Goal: Ask a question

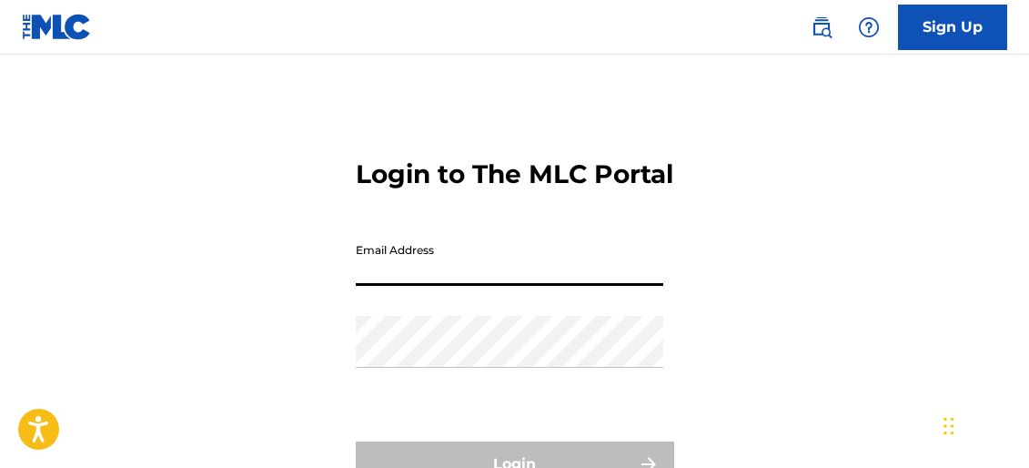
click at [519, 285] on input "Email Address" at bounding box center [510, 260] width 308 height 52
paste input "[EMAIL_ADDRESS][DOMAIN_NAME]"
type input "[EMAIL_ADDRESS][DOMAIN_NAME]"
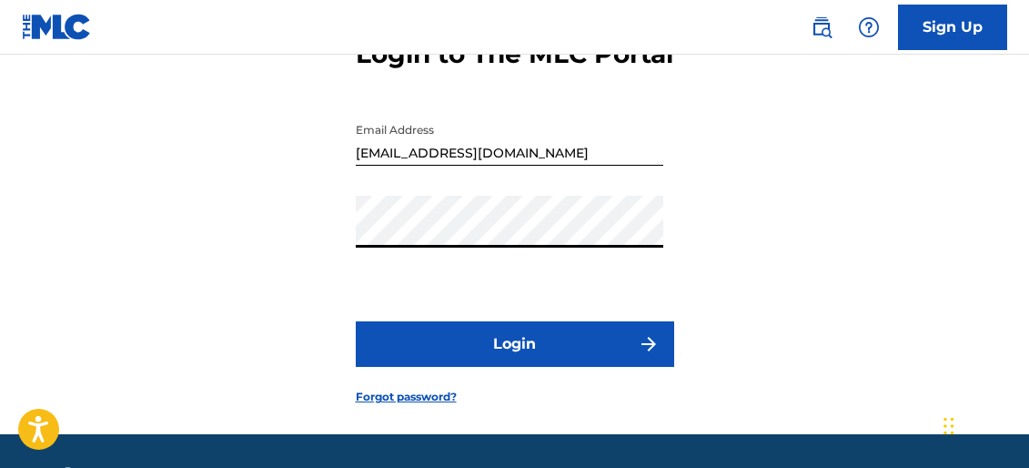
scroll to position [188, 0]
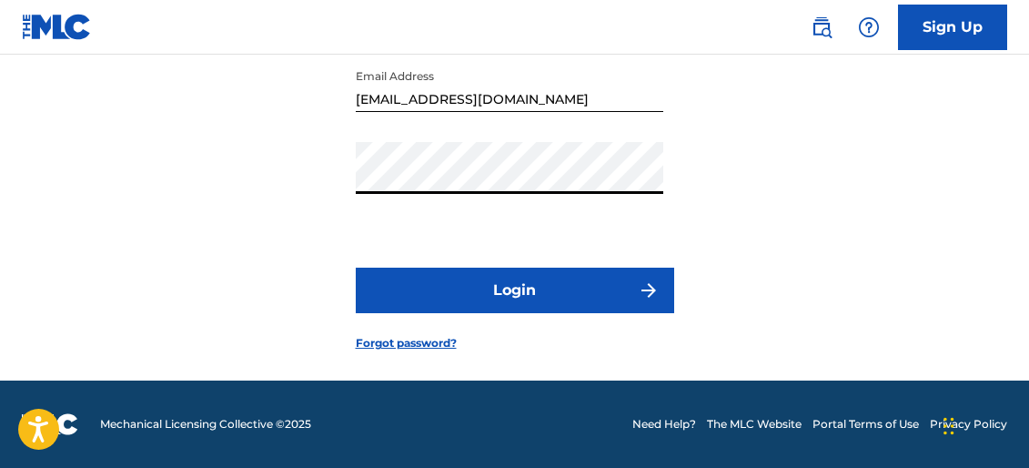
click at [487, 311] on button "Login" at bounding box center [515, 290] width 318 height 45
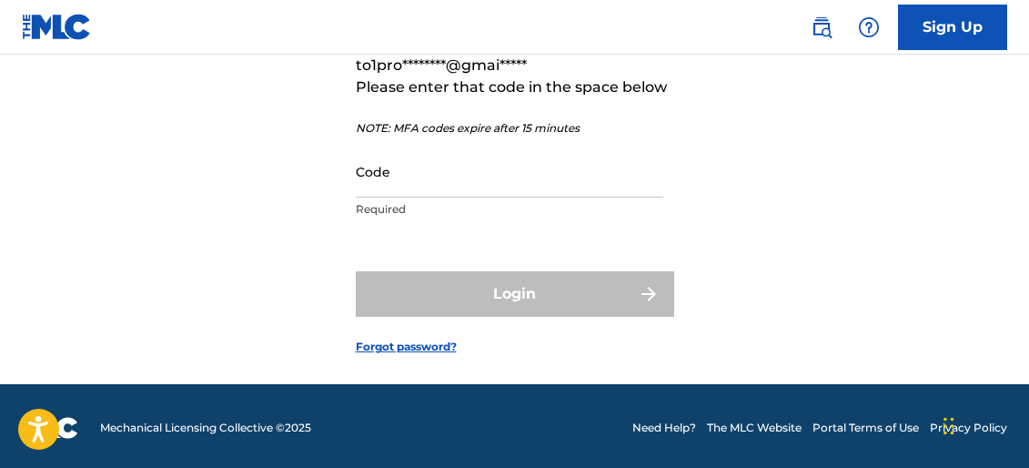
scroll to position [216, 0]
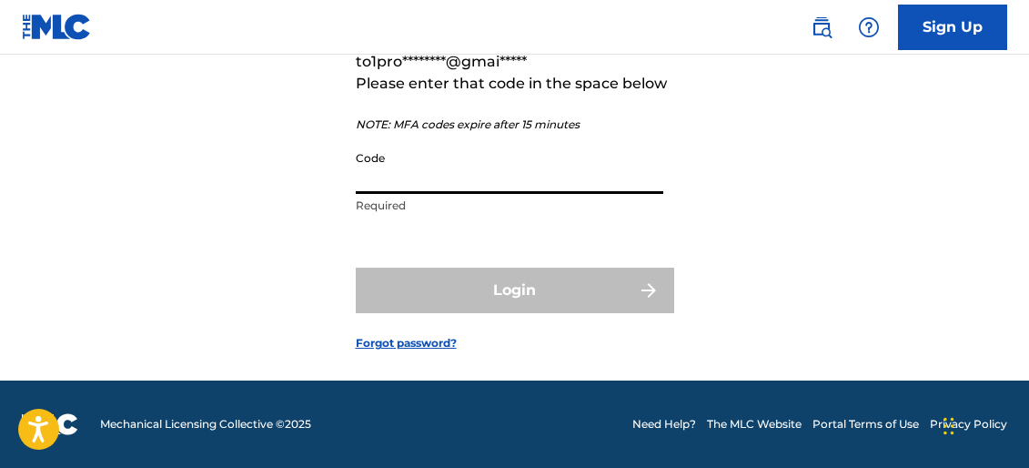
click at [557, 191] on input "Code" at bounding box center [510, 168] width 308 height 52
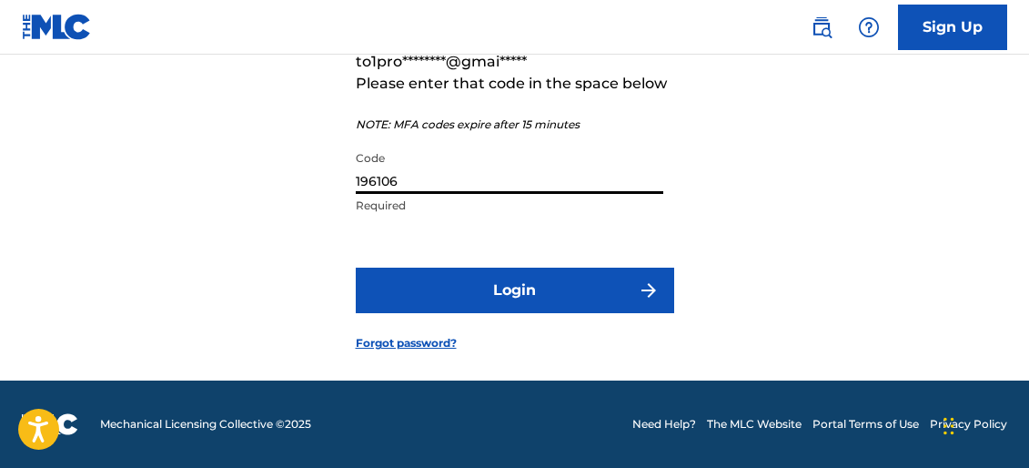
type input "196106"
click at [621, 312] on button "Login" at bounding box center [515, 290] width 318 height 45
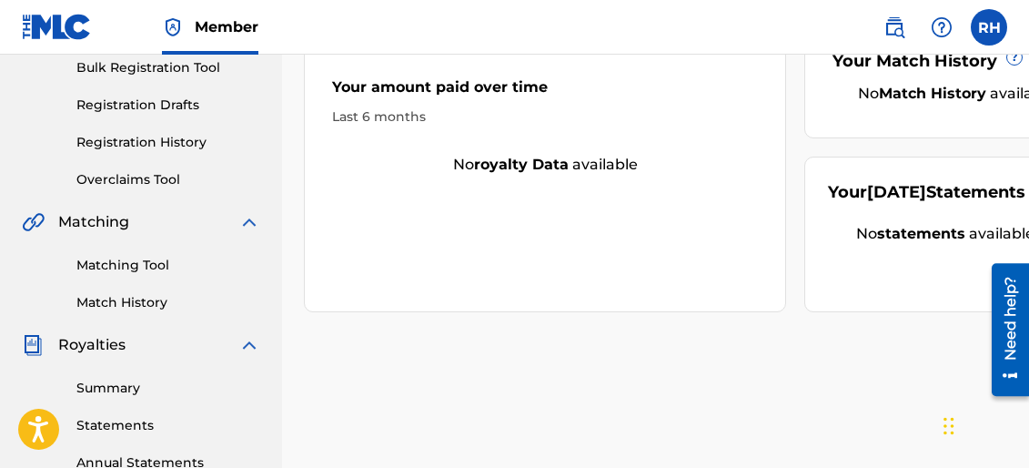
scroll to position [257, 0]
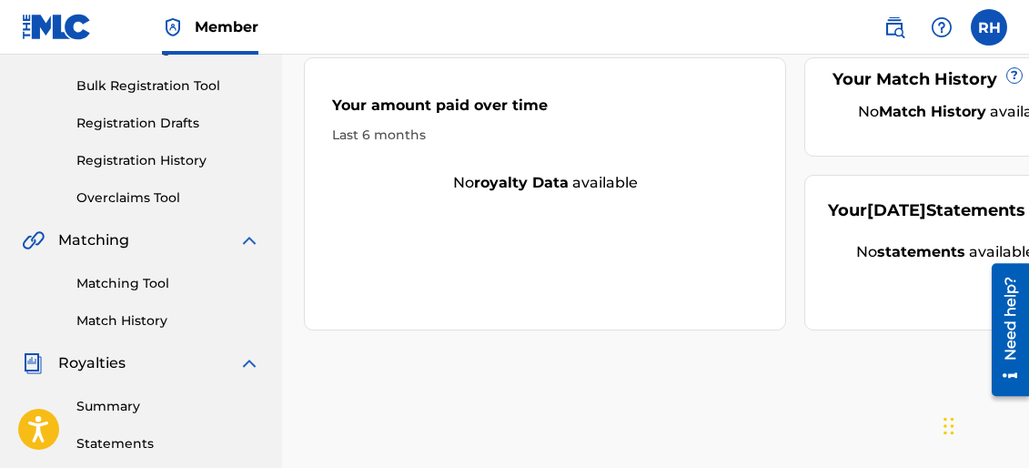
click at [150, 410] on link "Summary" at bounding box center [168, 406] width 184 height 19
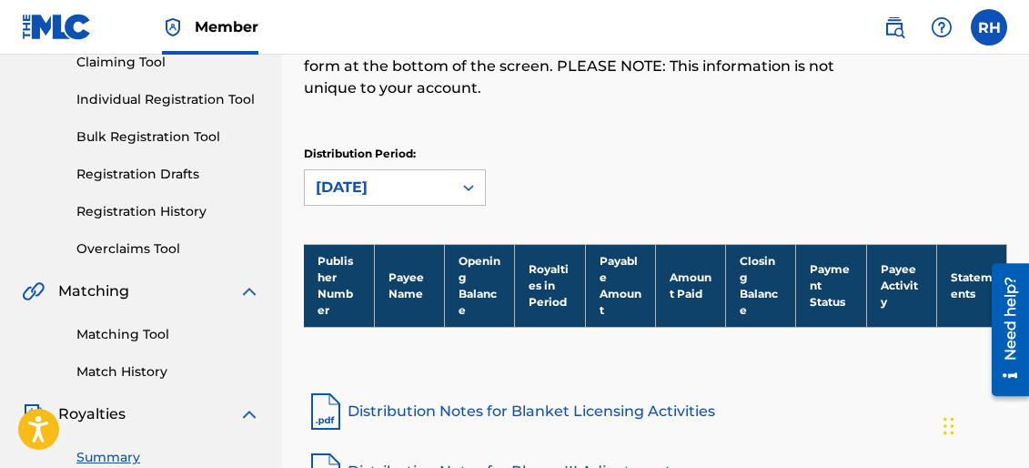
scroll to position [216, 0]
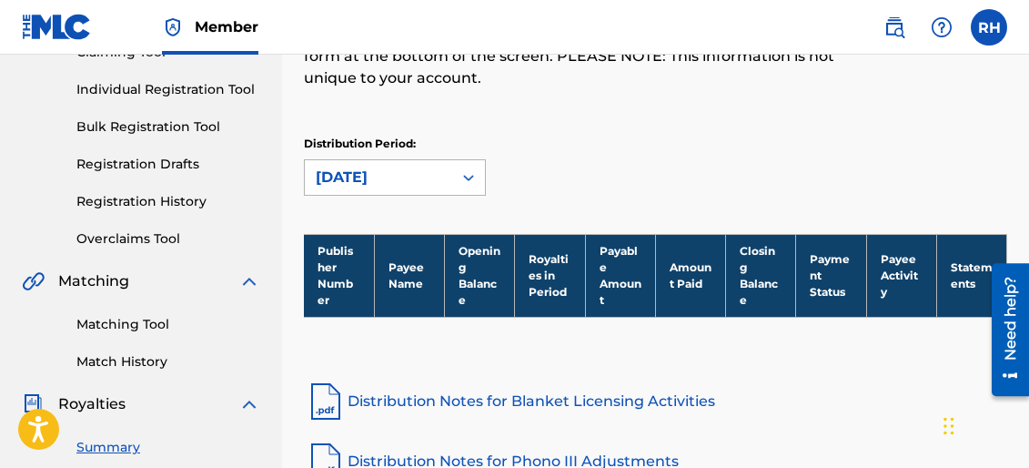
click at [398, 173] on div "[DATE]" at bounding box center [379, 178] width 126 height 22
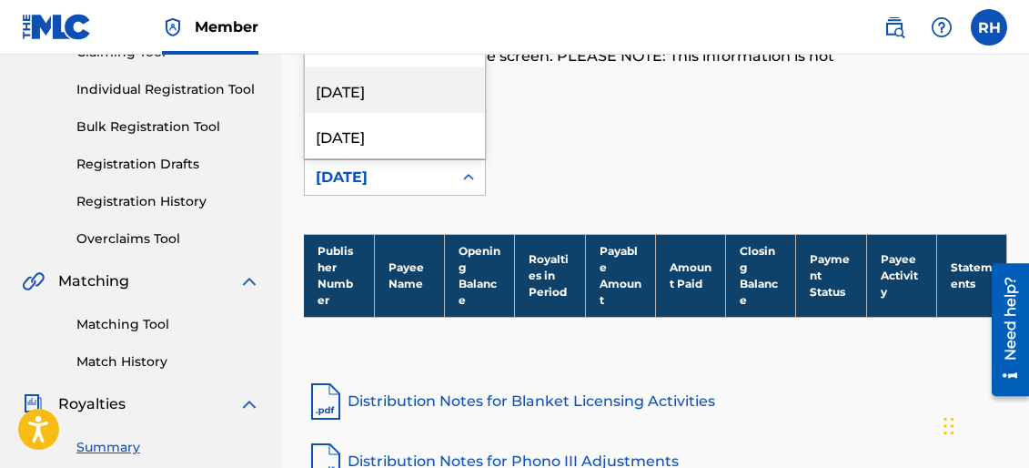
click at [408, 100] on div "[DATE]" at bounding box center [395, 89] width 180 height 45
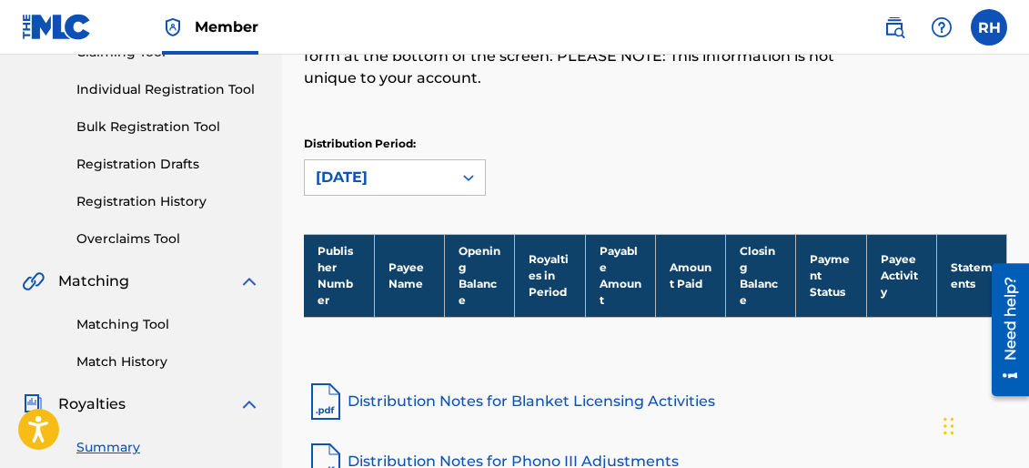
click at [389, 169] on div "[DATE]" at bounding box center [379, 178] width 126 height 22
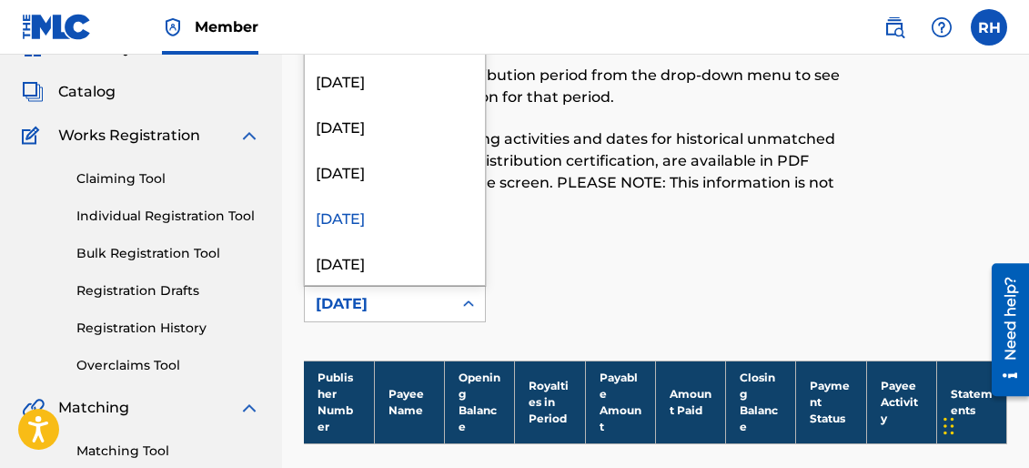
scroll to position [58, 0]
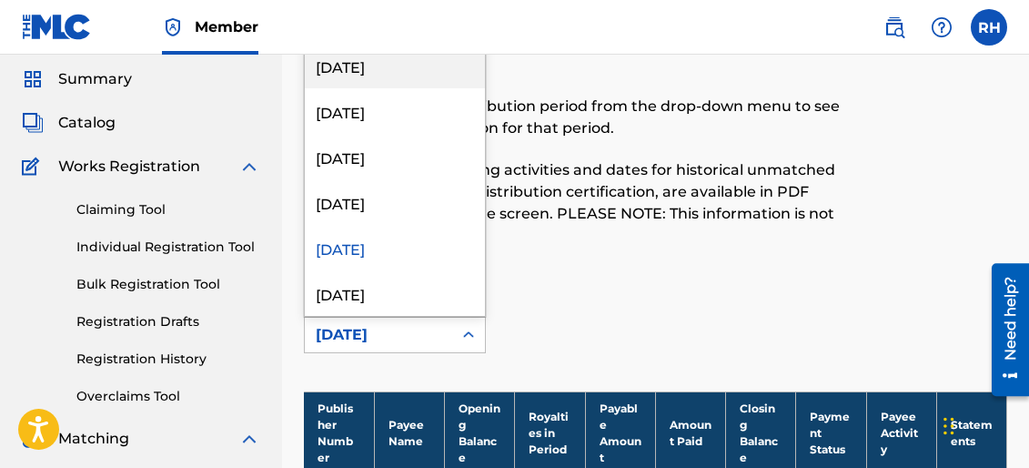
click at [426, 69] on div "[DATE]" at bounding box center [395, 65] width 180 height 45
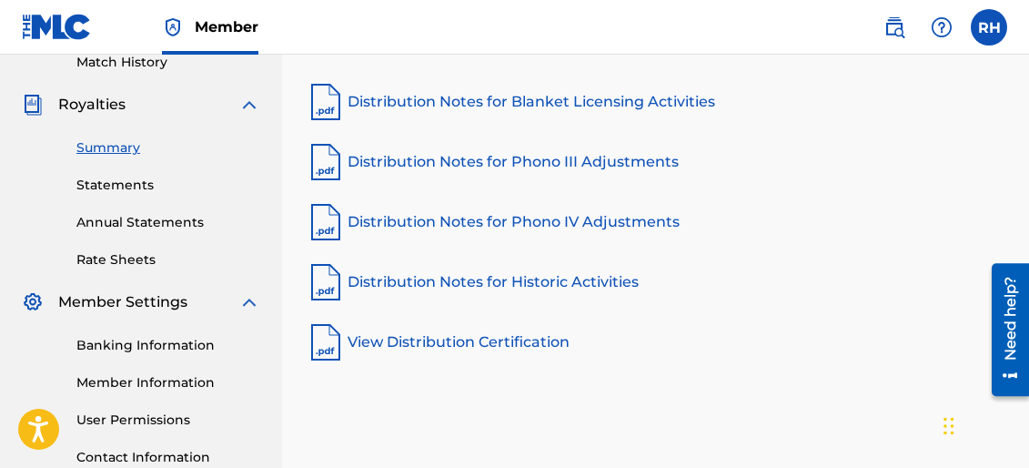
scroll to position [514, 0]
click at [149, 180] on link "Statements" at bounding box center [168, 186] width 184 height 19
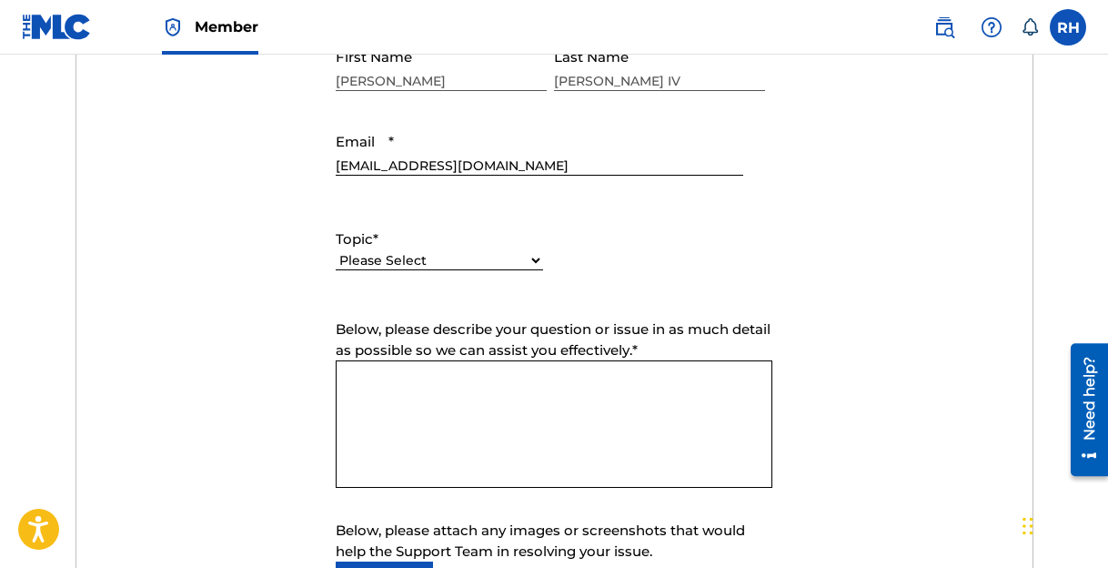
scroll to position [841, 0]
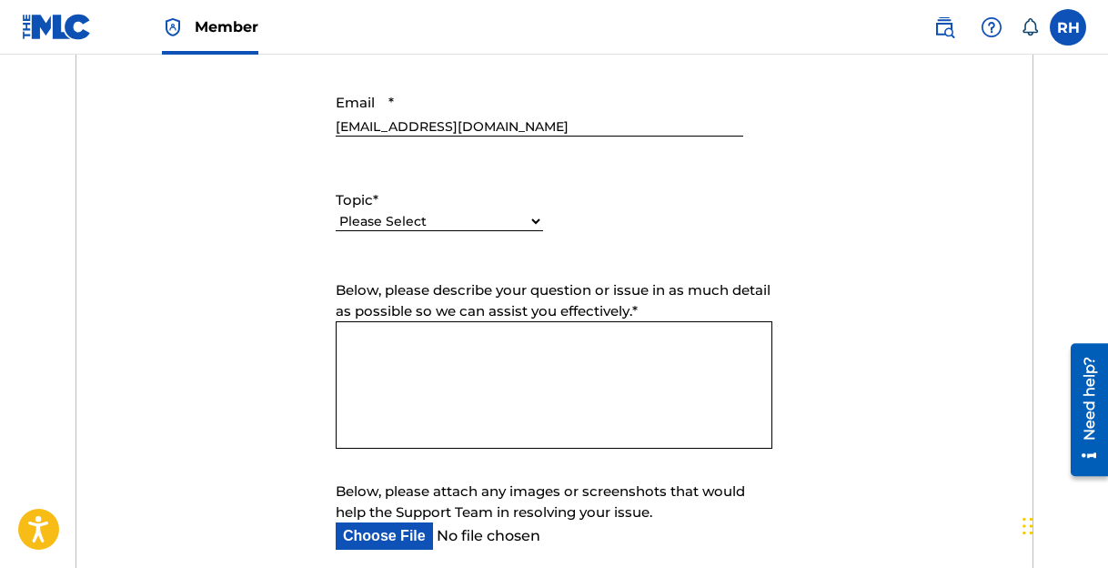
click at [526, 221] on select "Please Select I need help with my account I need help with managing my catalog …" at bounding box center [439, 221] width 207 height 19
select select "I need help with payment"
click at [336, 213] on select "Please Select I need help with my account I need help with managing my catalog …" at bounding box center [439, 221] width 207 height 19
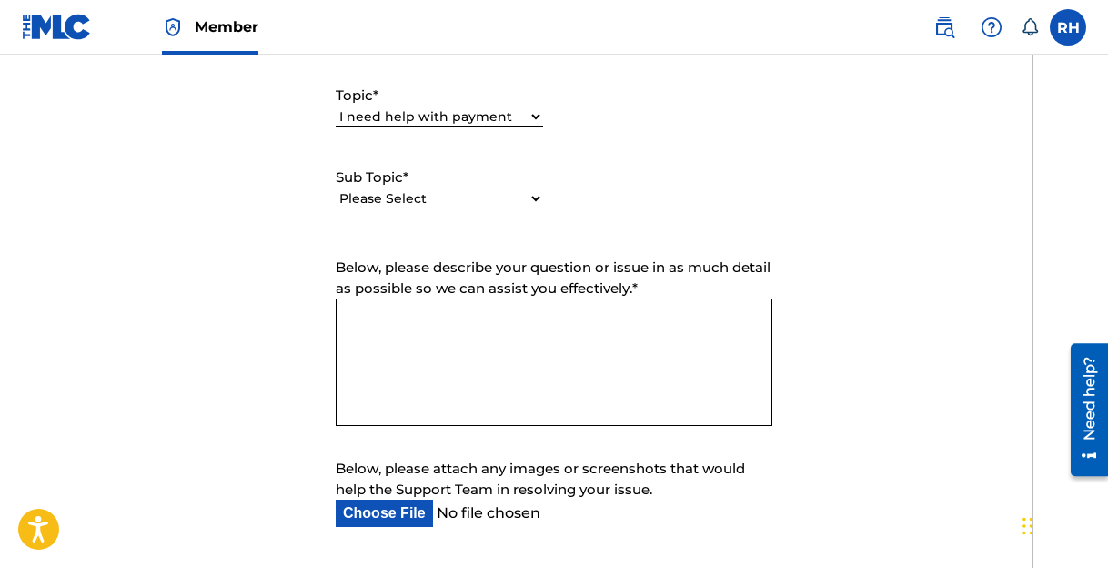
scroll to position [960, 0]
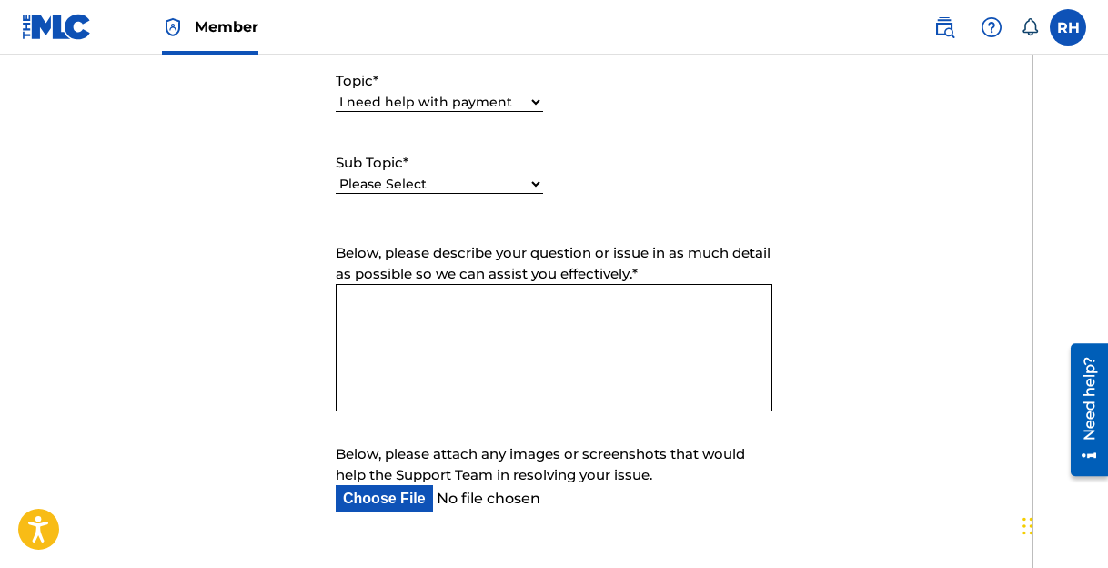
click at [463, 182] on select "Please Select I need help setting up my payment information in The MLC Portal I…" at bounding box center [439, 184] width 207 height 19
select select "I need information about royalties"
click at [336, 176] on select "Please Select I need help setting up my payment information in The MLC Portal I…" at bounding box center [439, 184] width 207 height 19
click at [661, 309] on textarea "Below, please describe your question or issue in as much detail as possible so …" at bounding box center [554, 347] width 437 height 127
paste textarea "Dear MLC Team, I am reaching out to confirm the status of my first royalty paym…"
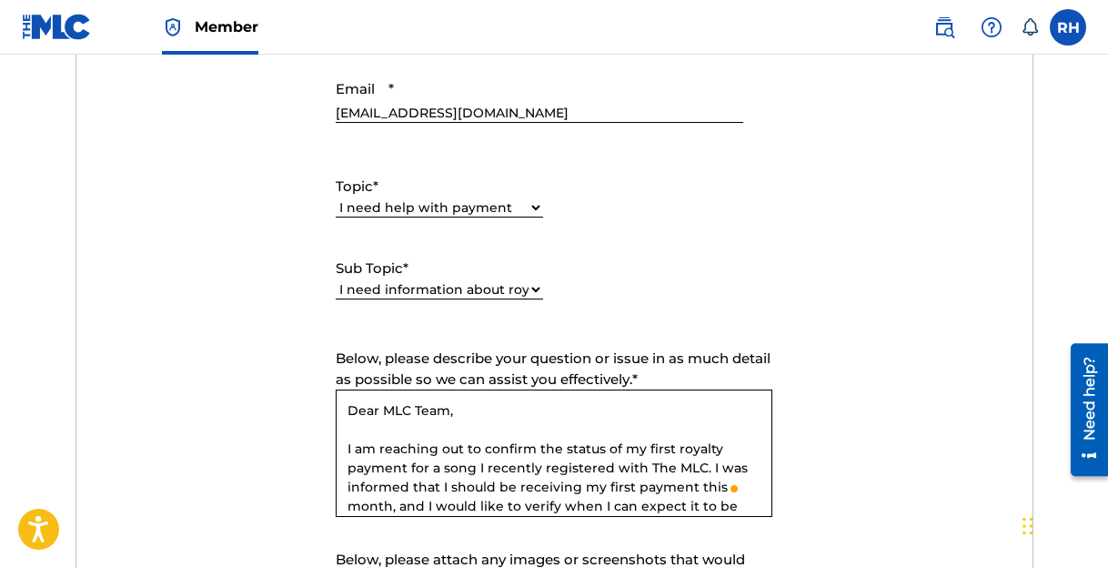
scroll to position [0, 0]
drag, startPoint x: 347, startPoint y: 443, endPoint x: 321, endPoint y: 309, distance: 136.2
click at [321, 309] on form "Submit a request Typical reply time: within hours via email First Name Roy Last…" at bounding box center [554, 300] width 956 height 843
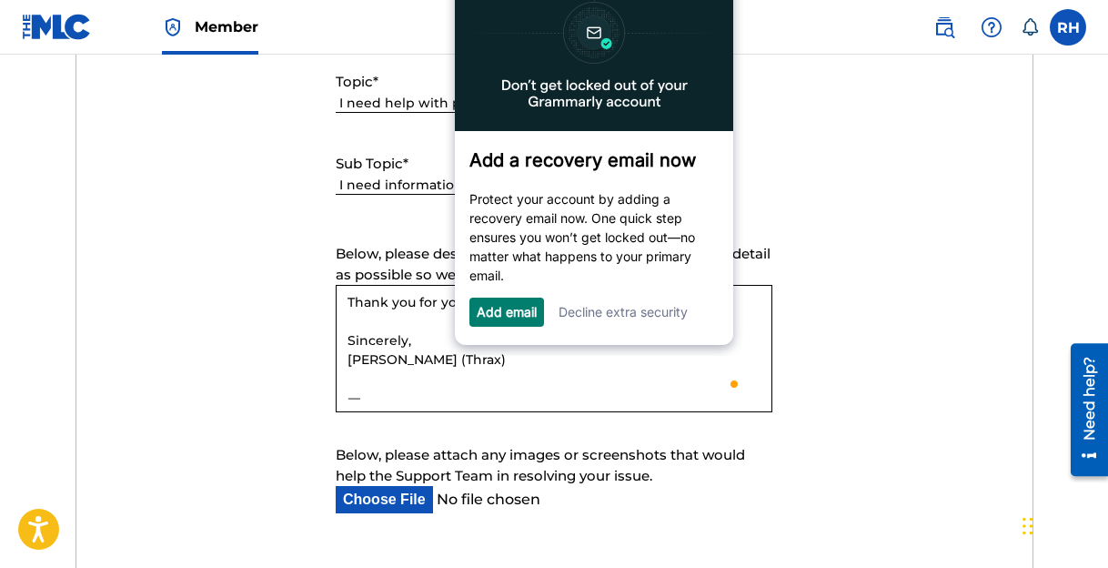
scroll to position [202, 0]
drag, startPoint x: 447, startPoint y: 404, endPoint x: 314, endPoint y: 389, distance: 133.6
click at [314, 389] on form "Submit a request Typical reply time: within hours via email First Name Roy Last…" at bounding box center [554, 195] width 956 height 843
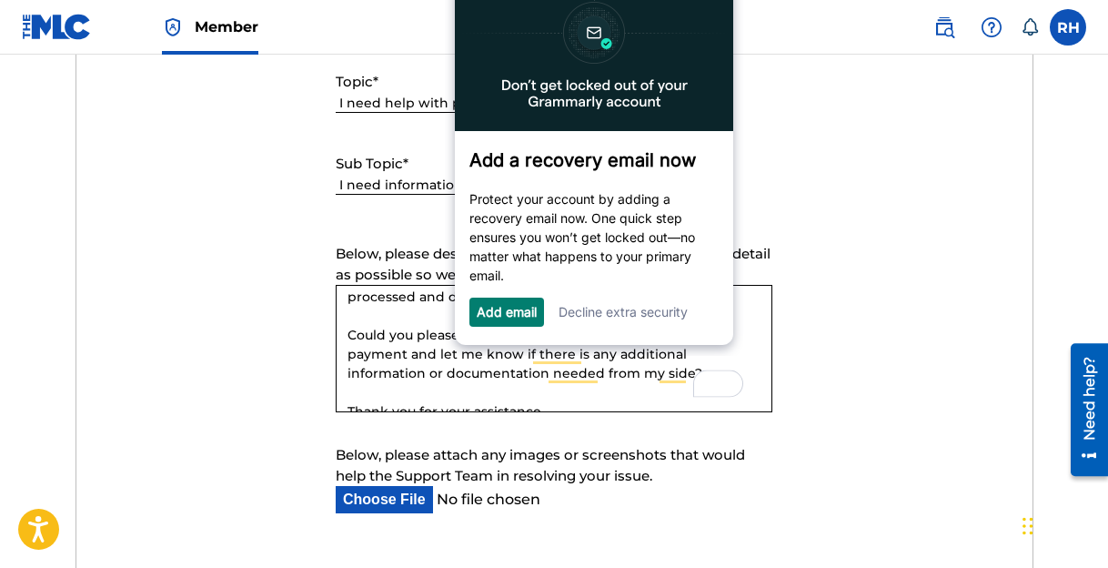
scroll to position [0, 0]
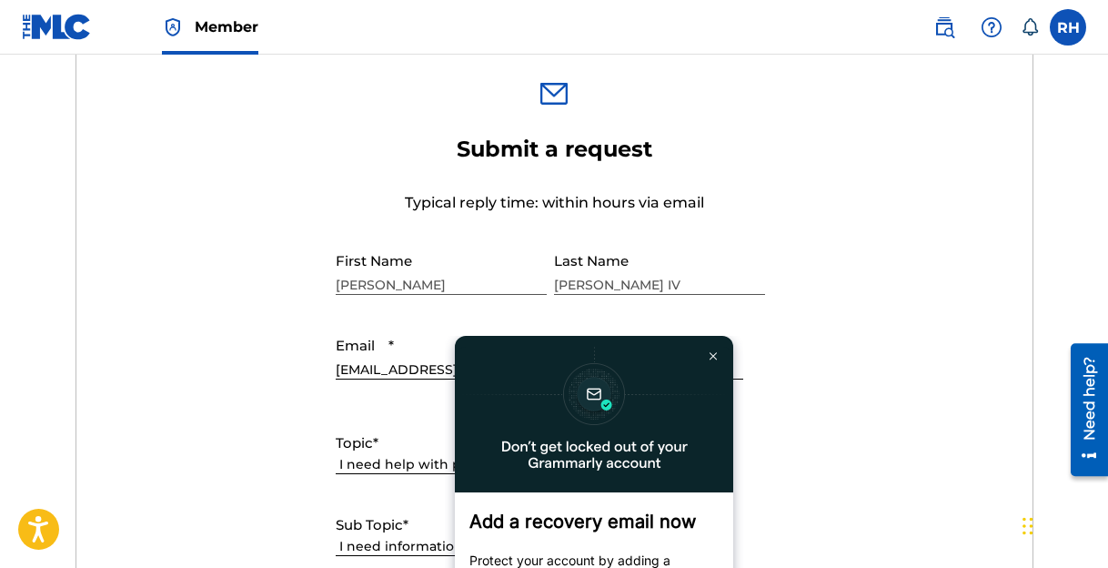
type textarea "I am reaching out to confirm the status of my first royalty payment for a song …"
click at [831, 340] on form "Submit a request Typical reply time: within hours via email First Name Roy Last…" at bounding box center [554, 557] width 956 height 843
click at [713, 353] on img at bounding box center [713, 356] width 7 height 8
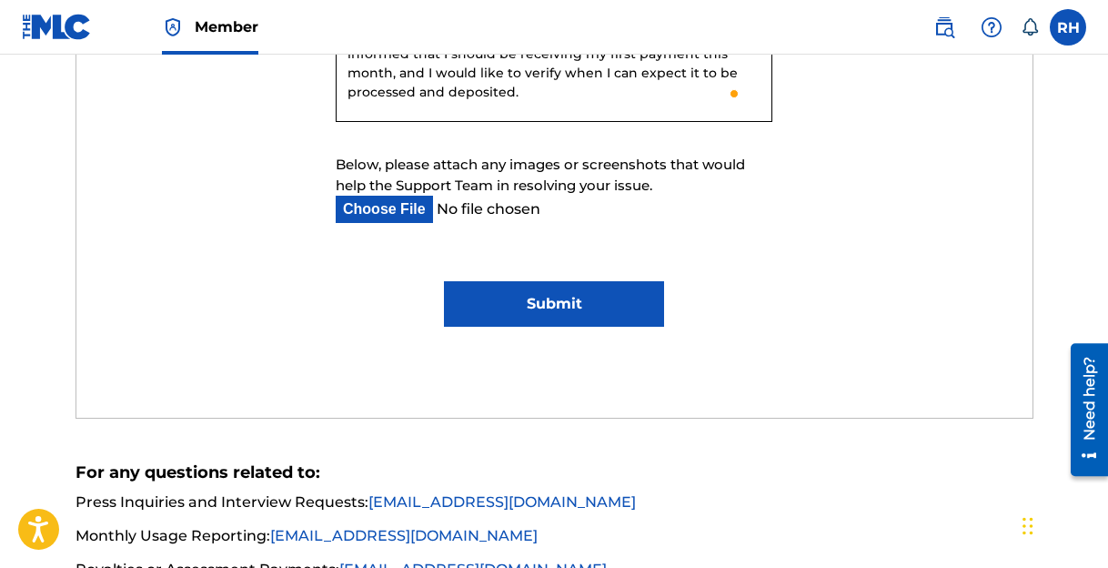
click at [590, 309] on input "Submit" at bounding box center [554, 303] width 220 height 45
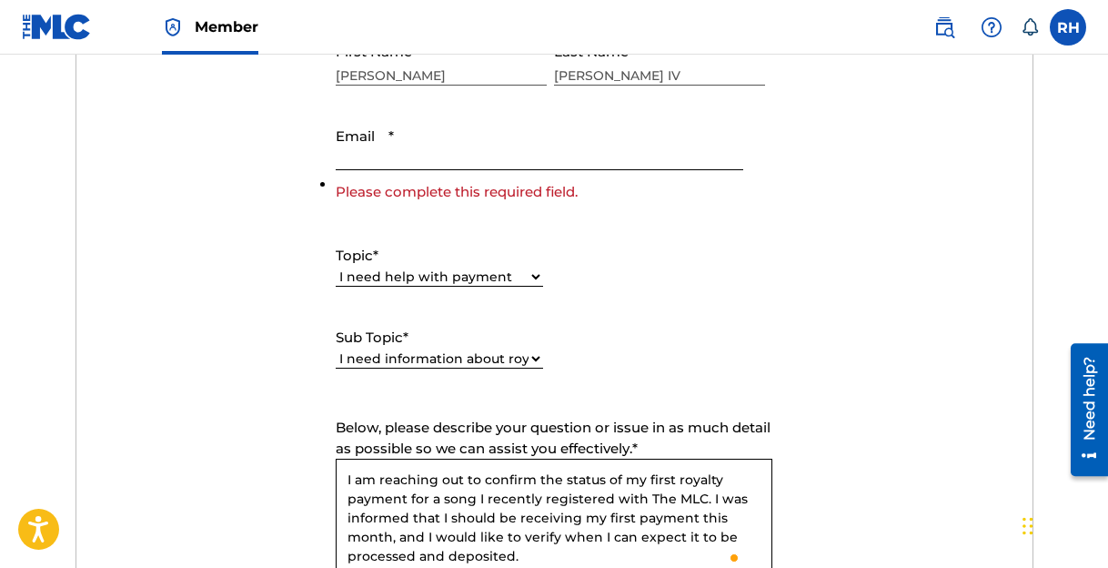
click at [450, 159] on input "Email *" at bounding box center [540, 144] width 408 height 52
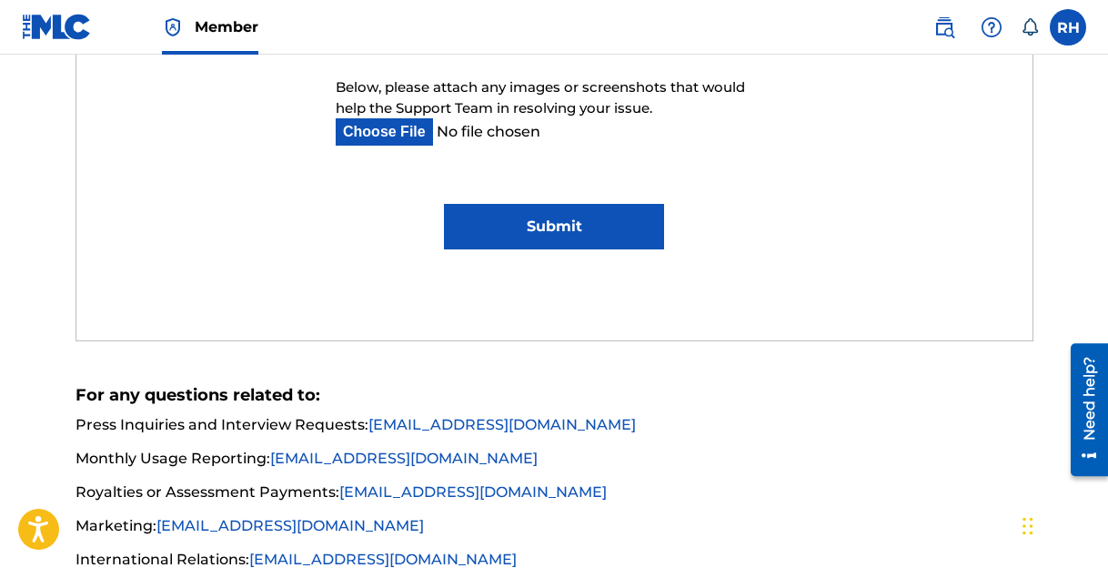
type input "[EMAIL_ADDRESS][DOMAIN_NAME]"
click at [480, 230] on input "Submit" at bounding box center [554, 226] width 220 height 45
